Goal: Navigation & Orientation: Find specific page/section

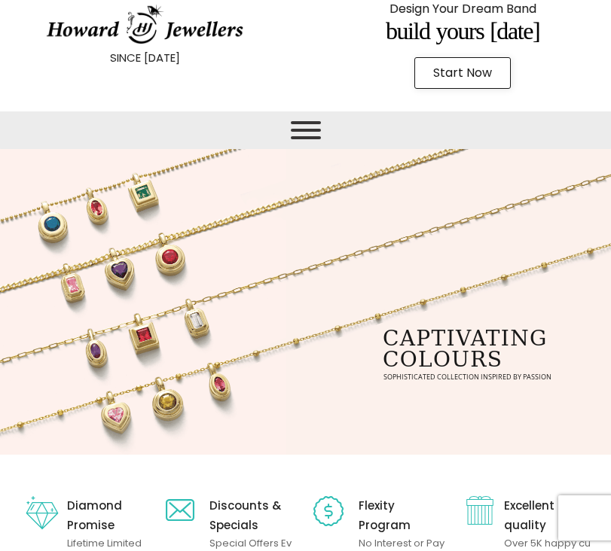
scroll to position [35, 0]
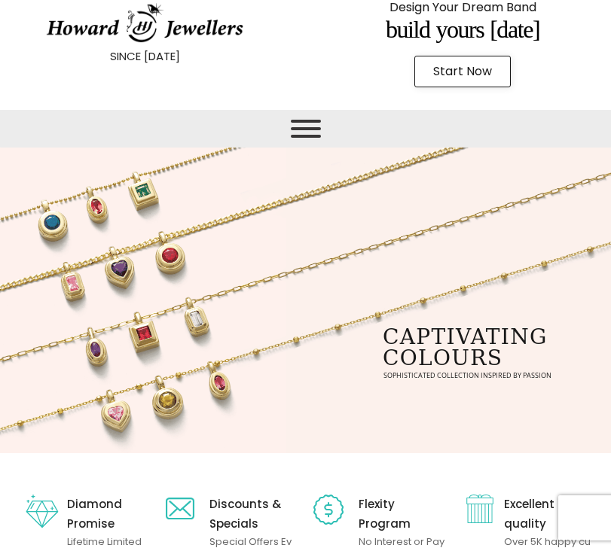
click at [314, 127] on span "Toggle Menu" at bounding box center [306, 129] width 30 height 18
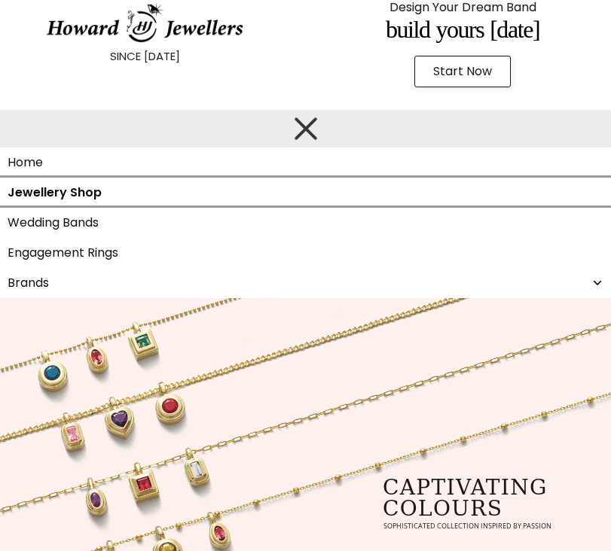
click at [91, 187] on link "Jewellery Shop" at bounding box center [305, 193] width 611 height 30
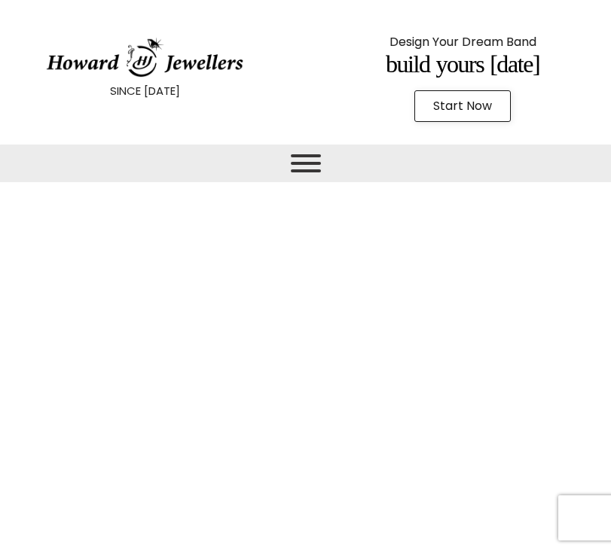
click at [208, 50] on img at bounding box center [144, 58] width 199 height 40
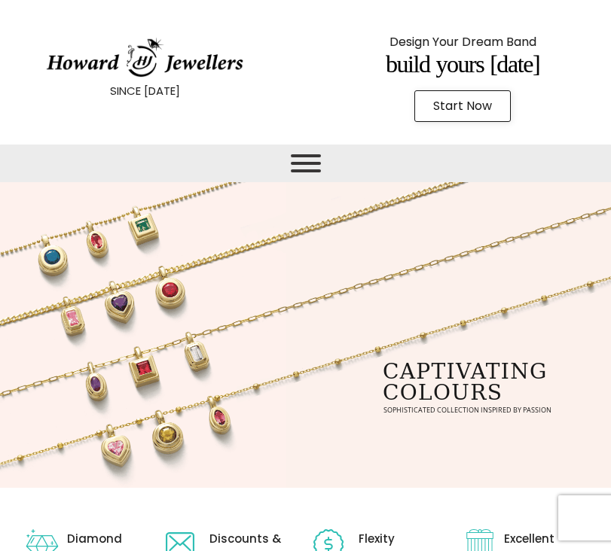
click at [322, 160] on div at bounding box center [304, 164] width 203 height 38
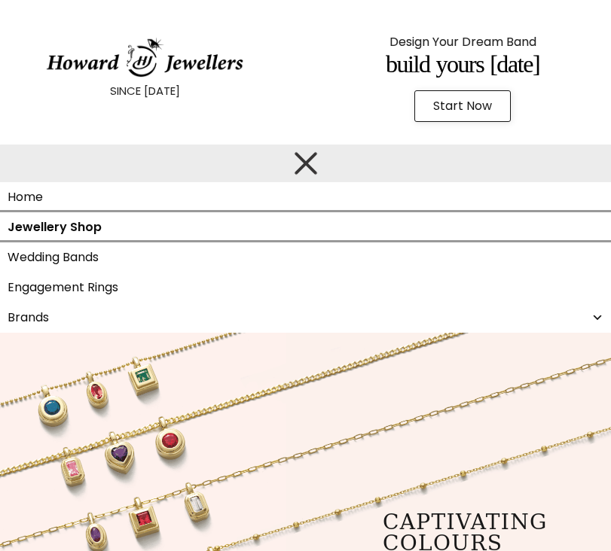
click at [159, 231] on link "Jewellery Shop" at bounding box center [305, 227] width 611 height 30
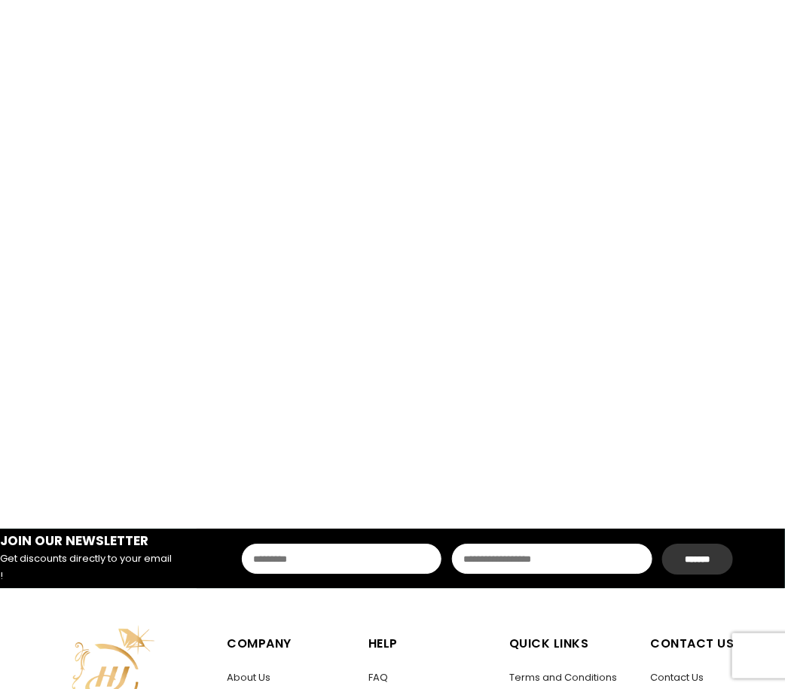
scroll to position [2607, 0]
